Goal: Check status

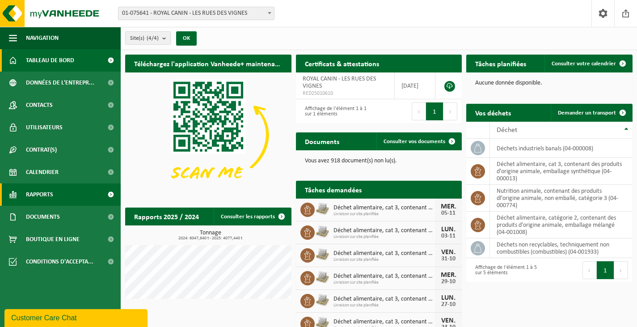
click at [36, 193] on span "Rapports" at bounding box center [39, 194] width 27 height 22
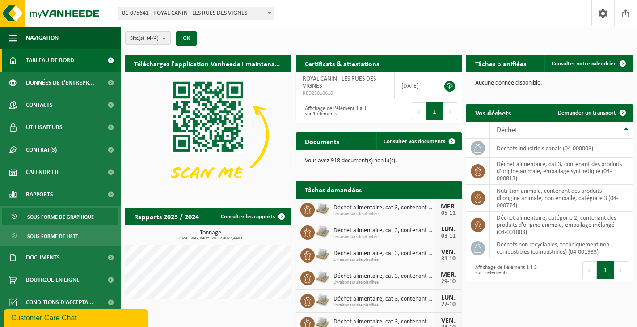
click at [56, 215] on span "Sous forme de graphique" at bounding box center [60, 216] width 67 height 17
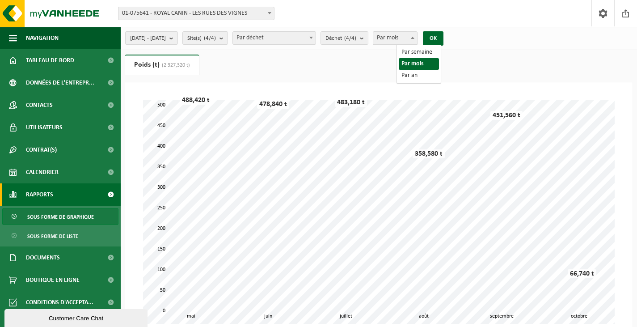
click at [417, 35] on span at bounding box center [412, 38] width 9 height 12
select select "1"
click at [443, 36] on button "OK" at bounding box center [433, 38] width 21 height 14
